Goal: Navigation & Orientation: Find specific page/section

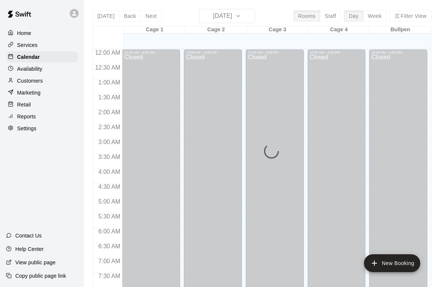
scroll to position [357, 0]
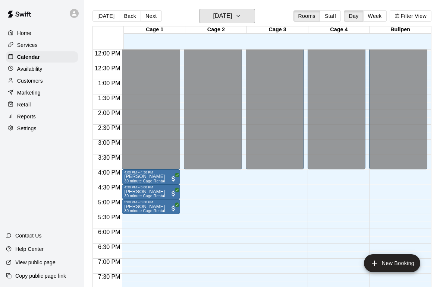
click at [249, 16] on button "[DATE]" at bounding box center [227, 16] width 56 height 14
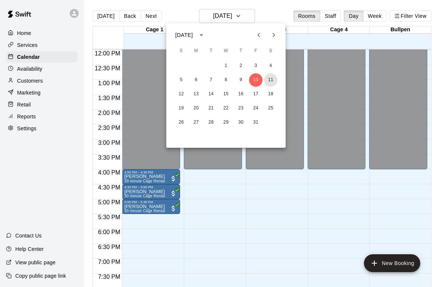
click at [275, 82] on button "11" at bounding box center [270, 79] width 13 height 13
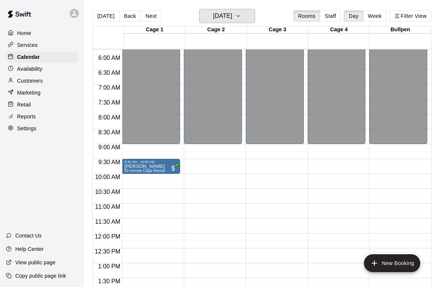
scroll to position [177, 0]
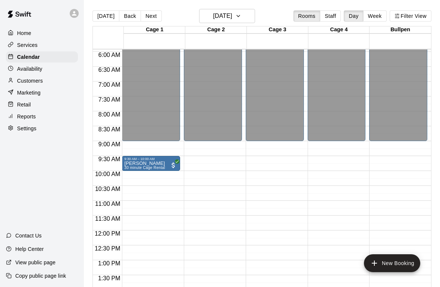
click at [21, 35] on p "Home" at bounding box center [24, 32] width 14 height 7
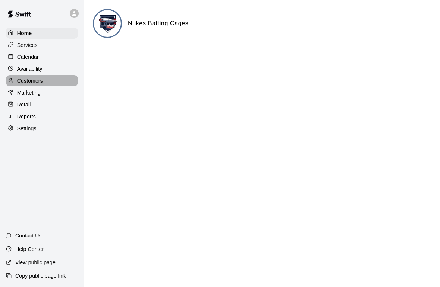
click at [22, 83] on p "Customers" at bounding box center [30, 80] width 26 height 7
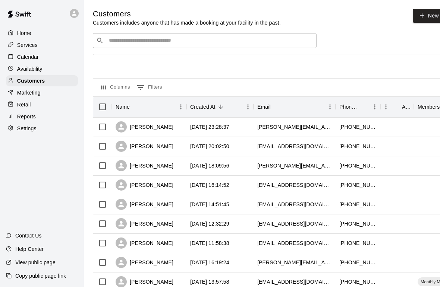
click at [27, 116] on p "Reports" at bounding box center [26, 116] width 19 height 7
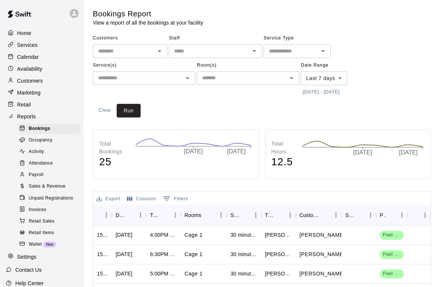
click at [40, 80] on p "Customers" at bounding box center [30, 80] width 26 height 7
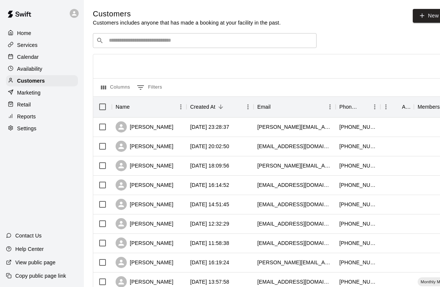
click at [37, 125] on div "Settings" at bounding box center [42, 128] width 72 height 11
select select "**"
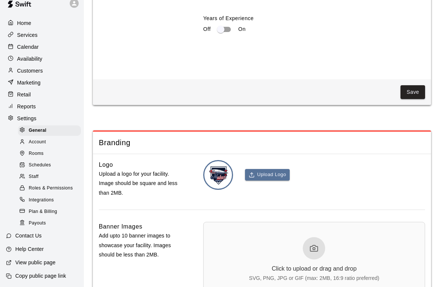
scroll to position [10, 0]
click at [29, 80] on p "Marketing" at bounding box center [28, 82] width 23 height 7
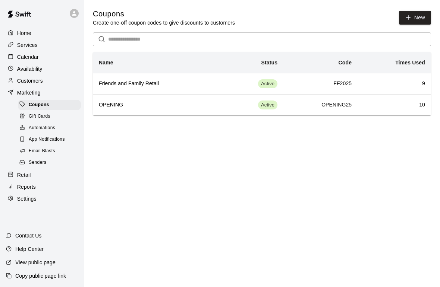
click at [22, 35] on p "Home" at bounding box center [24, 32] width 14 height 7
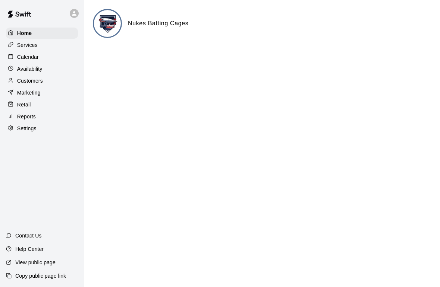
click at [23, 118] on p "Reports" at bounding box center [26, 116] width 19 height 7
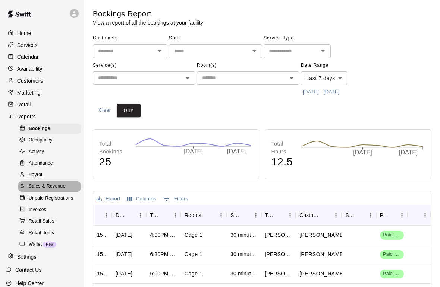
click at [57, 189] on span "Sales & Revenue" at bounding box center [47, 186] width 37 height 7
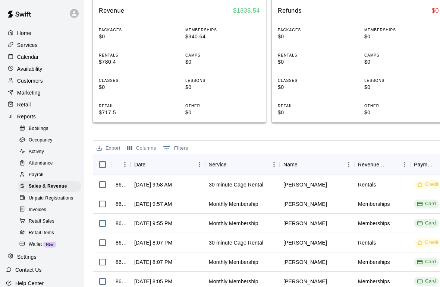
click at [21, 29] on div "Home" at bounding box center [42, 33] width 72 height 11
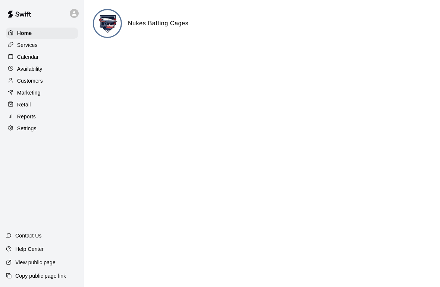
click at [23, 41] on div "Services" at bounding box center [42, 44] width 72 height 11
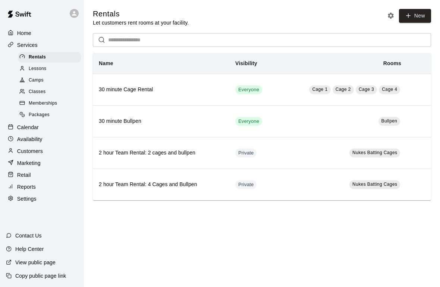
click at [36, 101] on span "Memberships" at bounding box center [43, 103] width 28 height 7
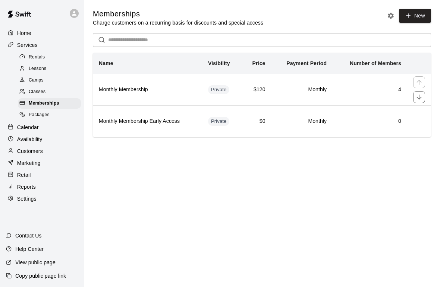
click at [169, 85] on th "Monthly Membership" at bounding box center [147, 90] width 109 height 32
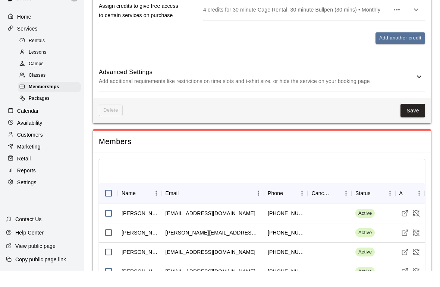
scroll to position [586, 0]
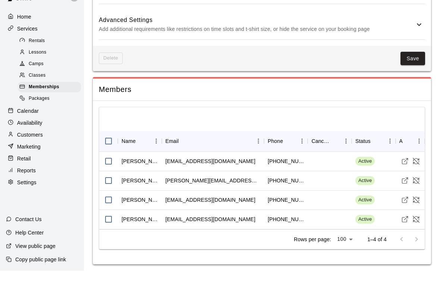
click at [20, 28] on div "Home" at bounding box center [42, 33] width 72 height 11
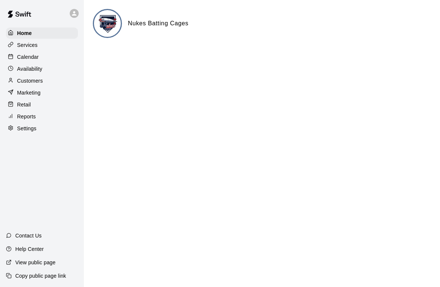
click at [22, 32] on p "Home" at bounding box center [24, 32] width 15 height 7
